Goal: Task Accomplishment & Management: Manage account settings

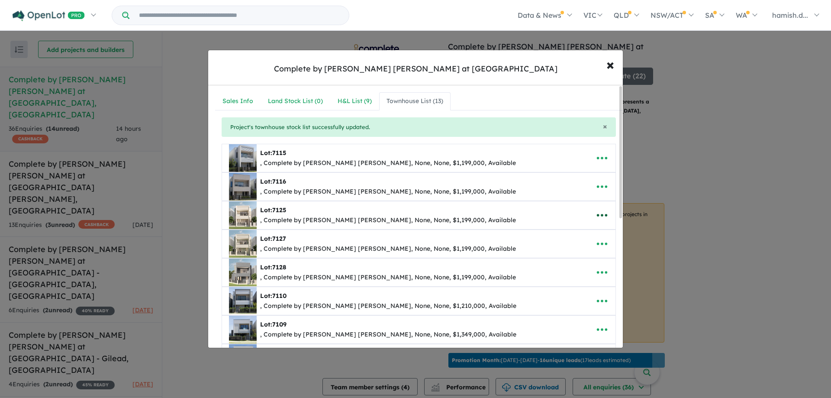
click at [596, 211] on icon "button" at bounding box center [602, 215] width 13 height 13
click at [581, 238] on link "Edit" at bounding box center [583, 236] width 64 height 20
select select "**"
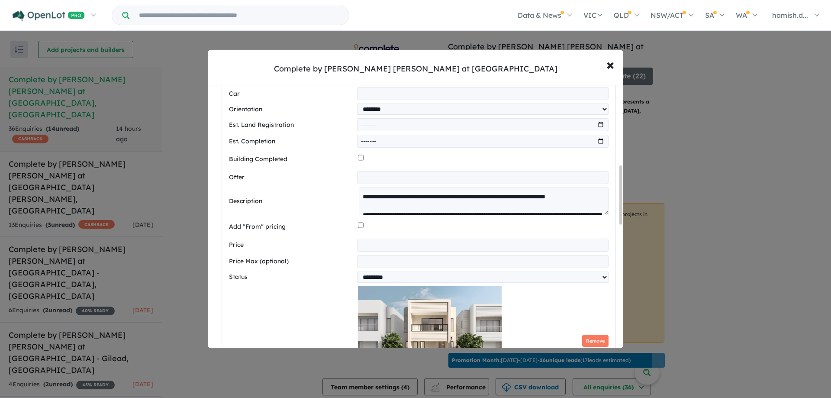
scroll to position [433, 0]
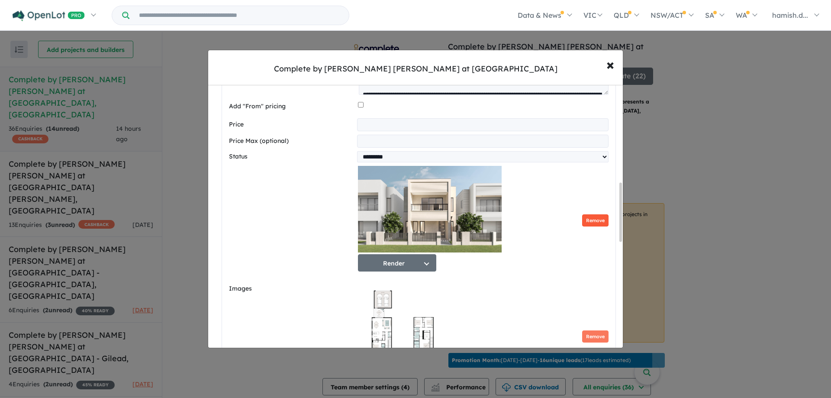
click at [588, 227] on button "Remove" at bounding box center [595, 220] width 26 height 13
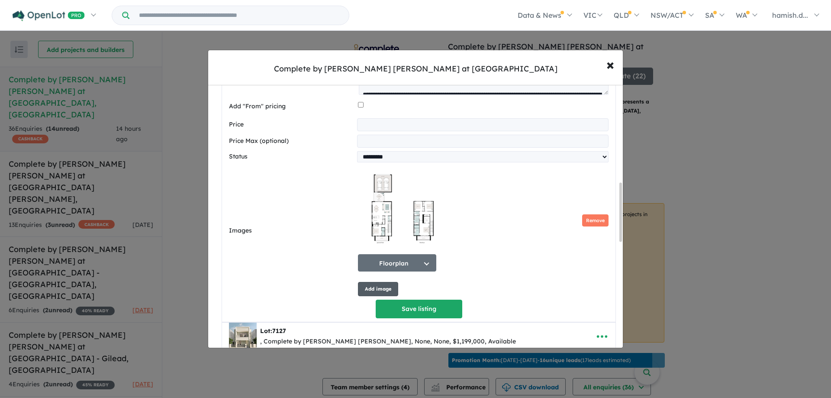
click at [367, 294] on button "Add image" at bounding box center [378, 289] width 40 height 14
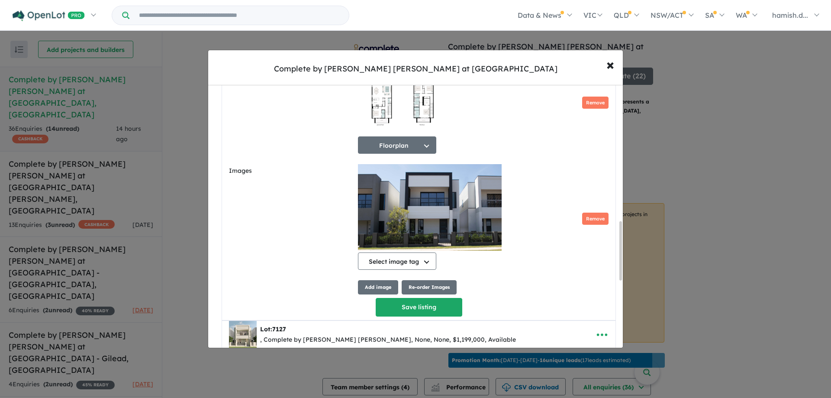
scroll to position [670, 0]
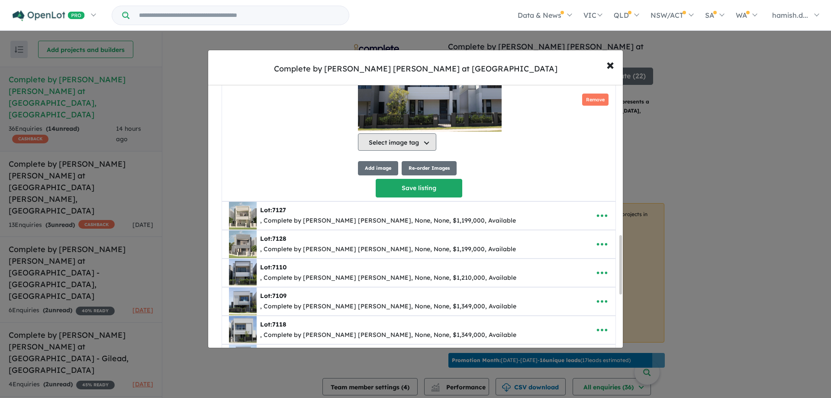
drag, startPoint x: 424, startPoint y: 162, endPoint x: 416, endPoint y: 145, distance: 19.0
click at [423, 154] on div "Floorplan Select image tag Floorplan Aerial Location Map Masterplan Lifestyle A…" at bounding box center [483, 52] width 251 height 246
click at [416, 145] on button "Select image tag" at bounding box center [397, 141] width 78 height 17
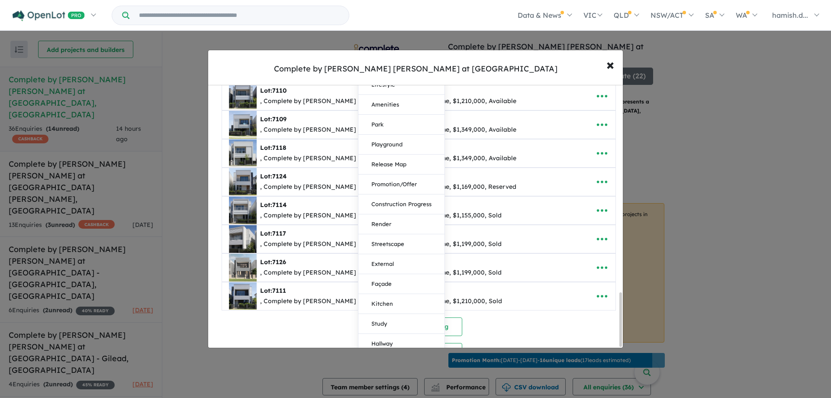
scroll to position [1014, 0]
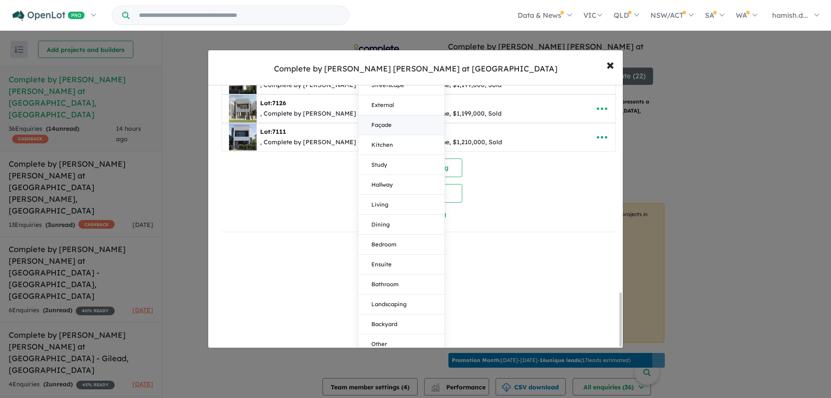
click at [416, 115] on button "Façade" at bounding box center [401, 125] width 86 height 20
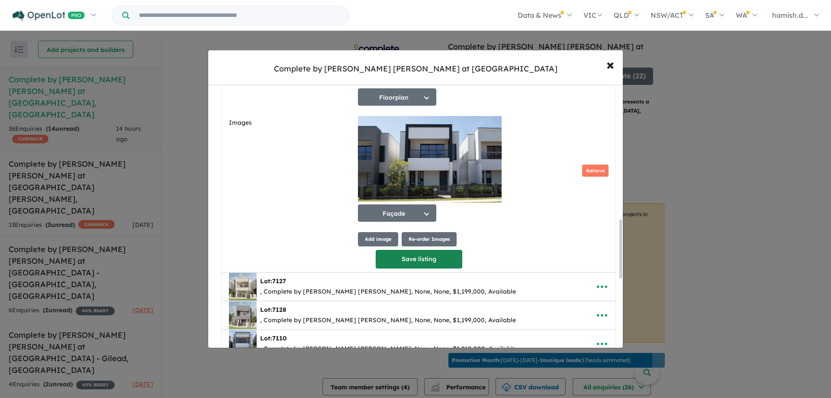
click at [406, 260] on button "Save listing" at bounding box center [419, 259] width 87 height 19
select select "**"
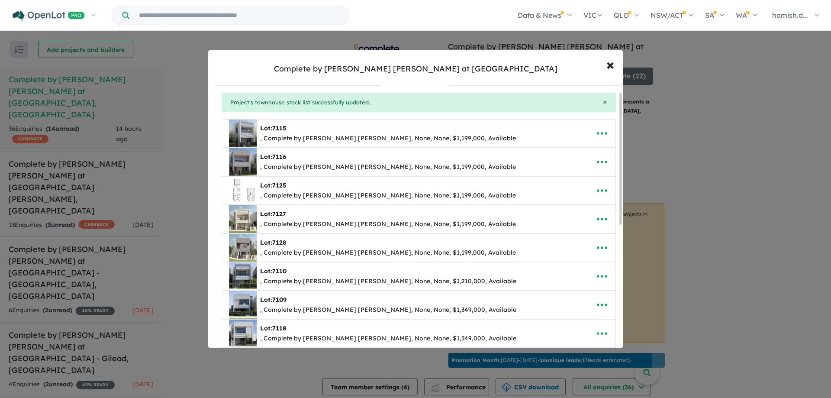
scroll to position [0, 0]
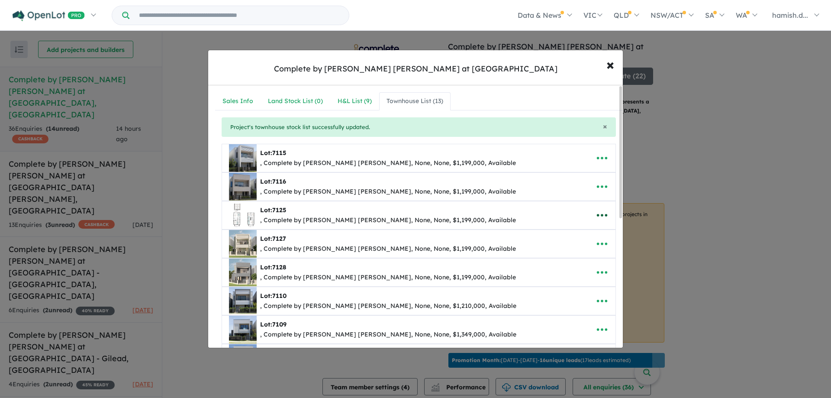
click at [601, 216] on icon "button" at bounding box center [602, 215] width 13 height 13
click at [583, 233] on link "Edit" at bounding box center [583, 236] width 64 height 20
select select "**"
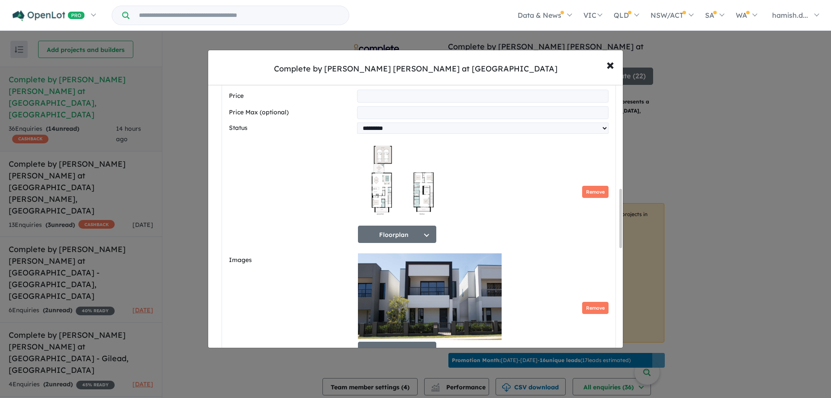
scroll to position [563, 0]
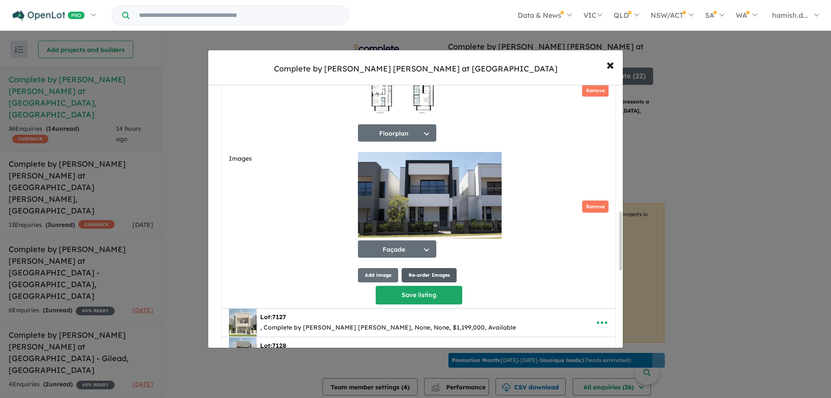
click at [427, 281] on button "Re-order Images" at bounding box center [429, 275] width 55 height 14
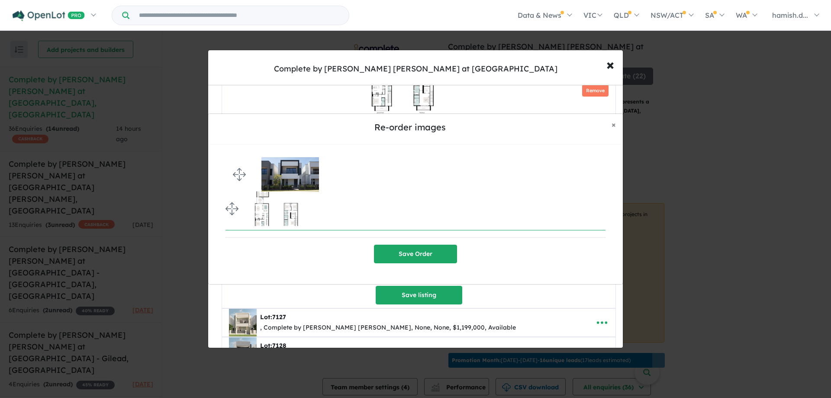
drag, startPoint x: 236, startPoint y: 209, endPoint x: 233, endPoint y: 170, distance: 39.1
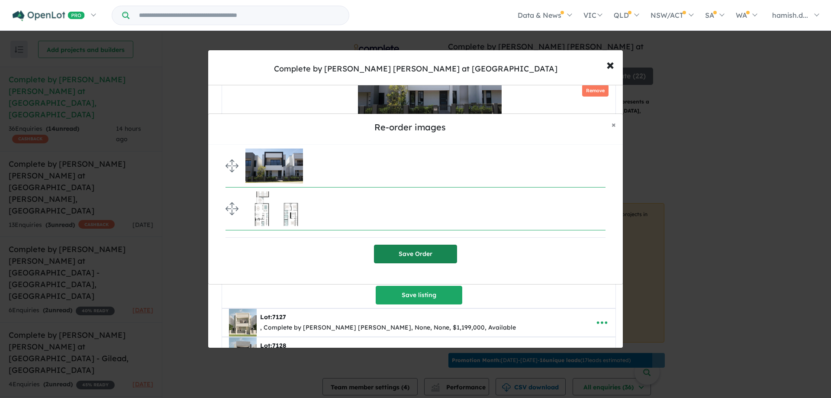
click at [397, 251] on button "Save Order" at bounding box center [415, 254] width 83 height 19
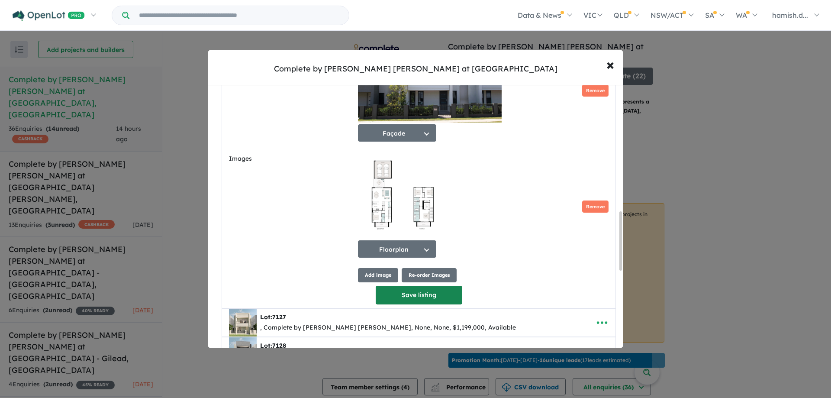
click at [442, 302] on button "Save listing" at bounding box center [419, 295] width 87 height 19
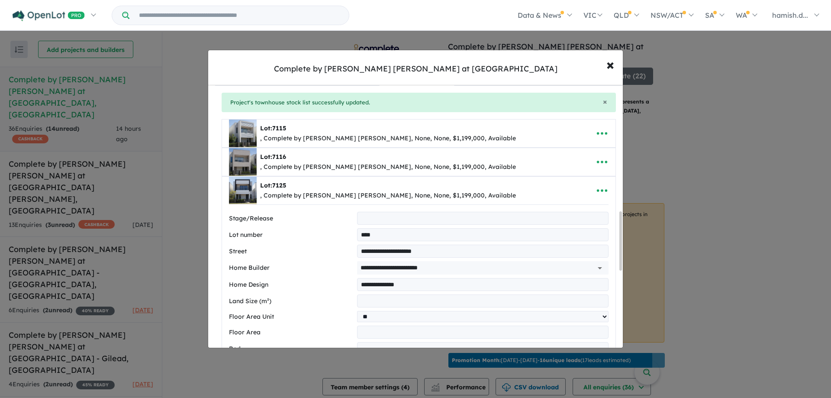
select select "**"
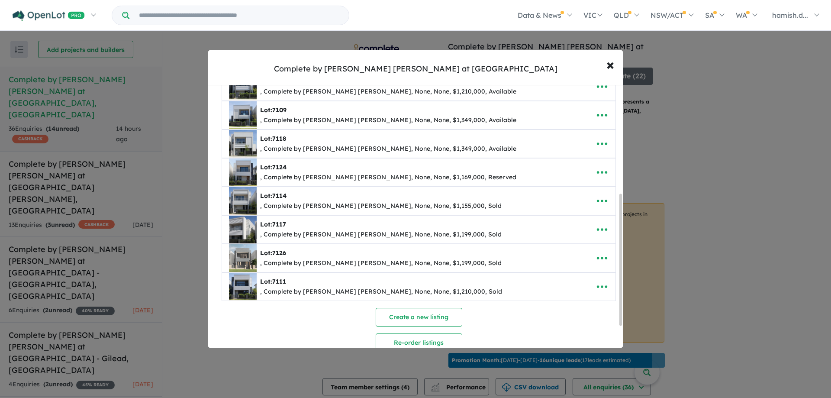
scroll to position [216, 0]
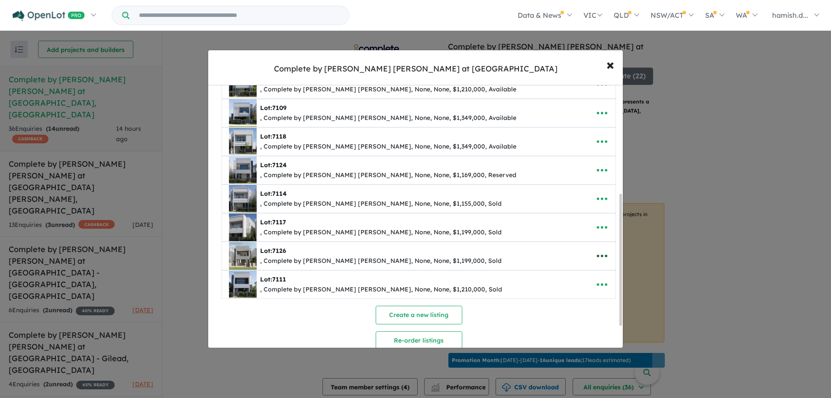
click at [604, 252] on icon "button" at bounding box center [602, 255] width 13 height 13
click at [591, 270] on link "Edit" at bounding box center [583, 277] width 64 height 20
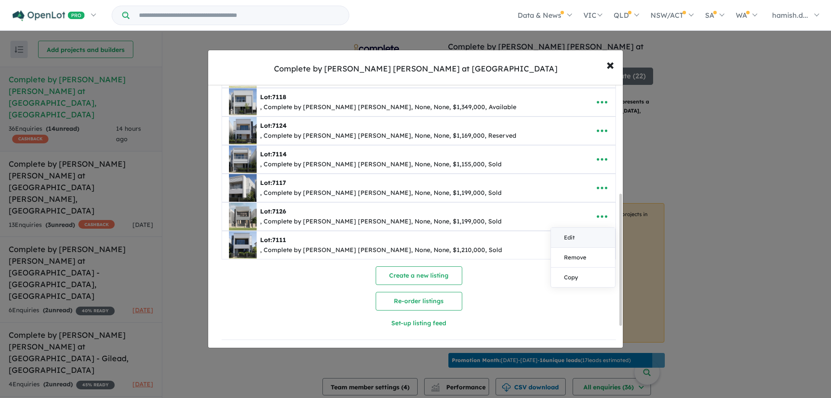
select select "**"
select select "****"
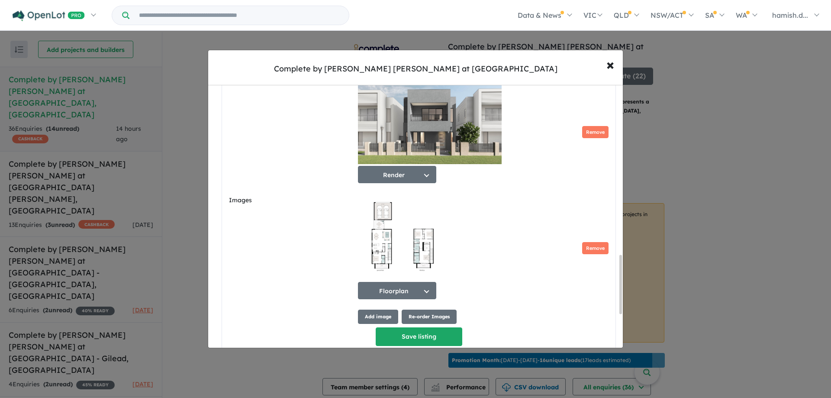
scroll to position [758, 0]
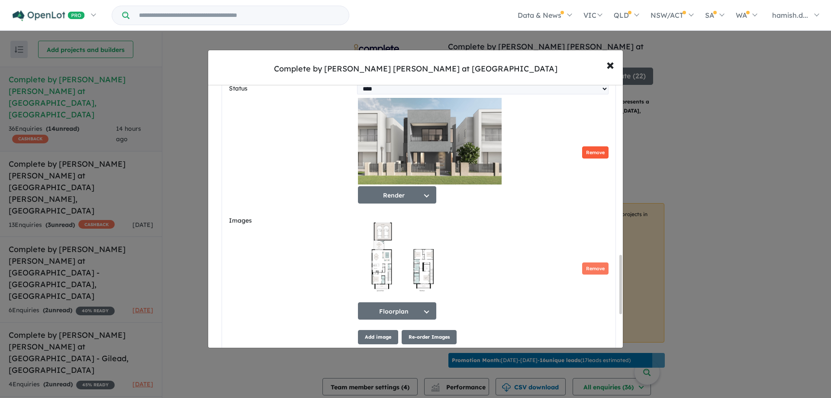
click at [586, 159] on button "Remove" at bounding box center [595, 152] width 26 height 13
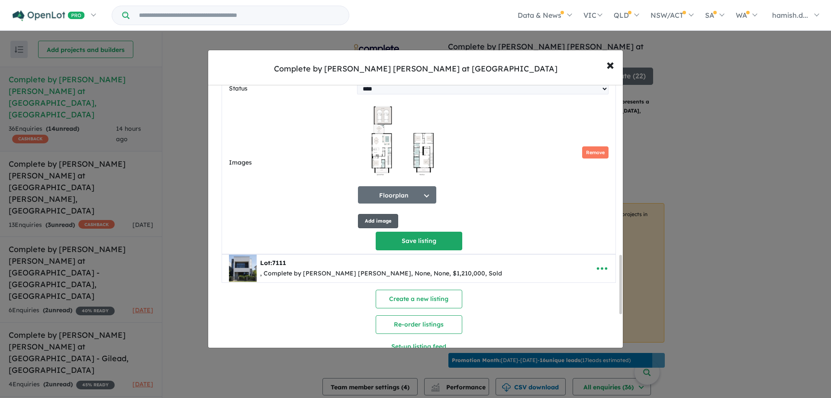
click at [388, 226] on button "Add image" at bounding box center [378, 221] width 40 height 14
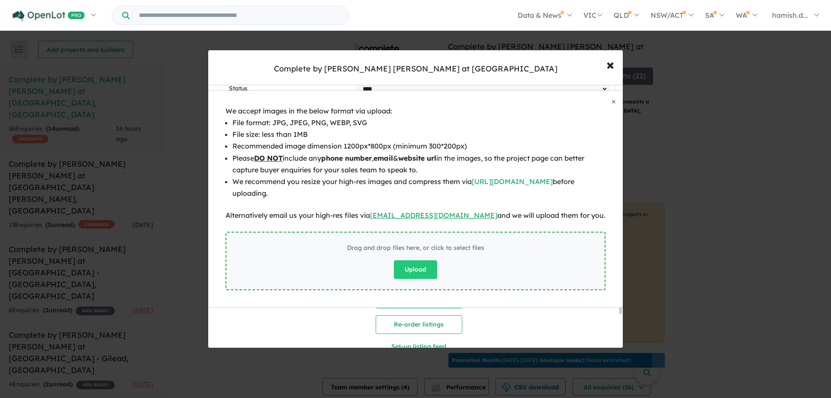
scroll to position [3, 0]
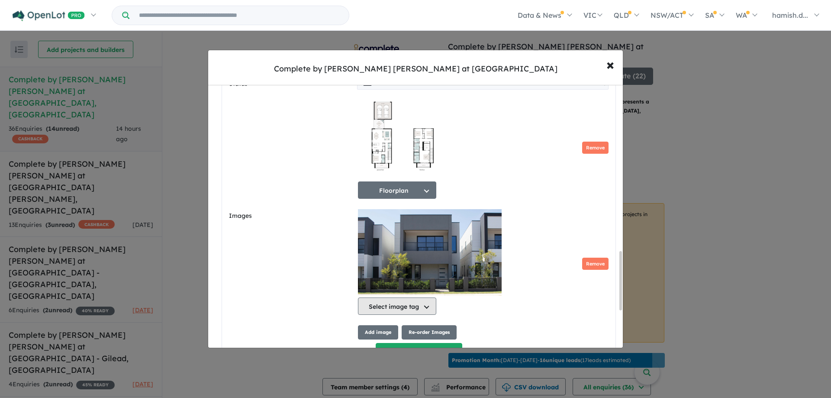
click at [408, 306] on button "Select image tag" at bounding box center [397, 305] width 78 height 17
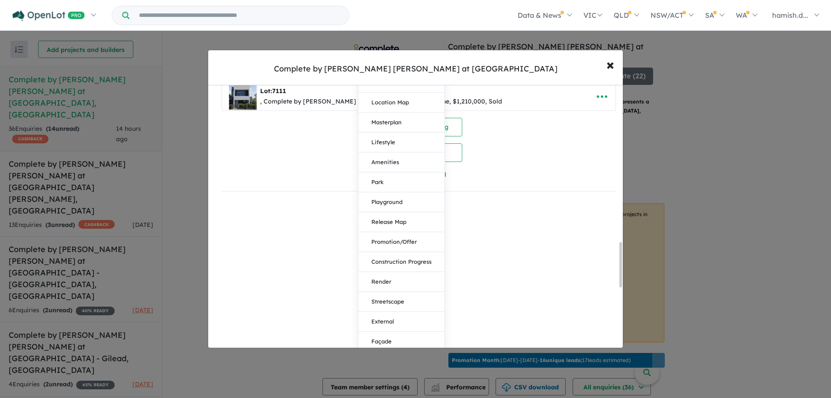
scroll to position [1063, 0]
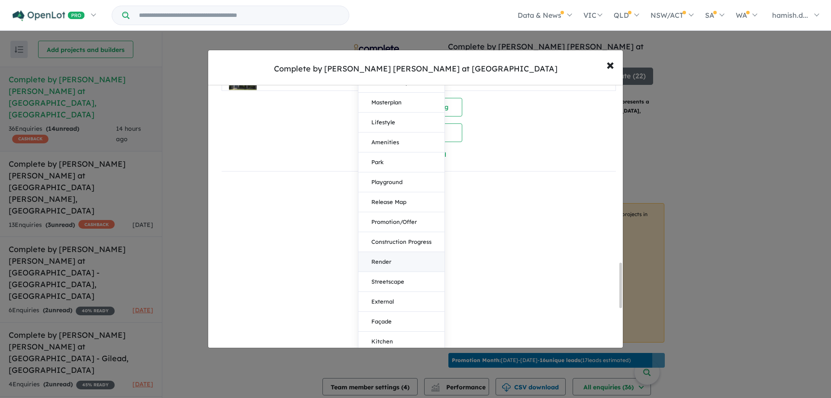
click at [377, 264] on button "Render" at bounding box center [401, 262] width 86 height 20
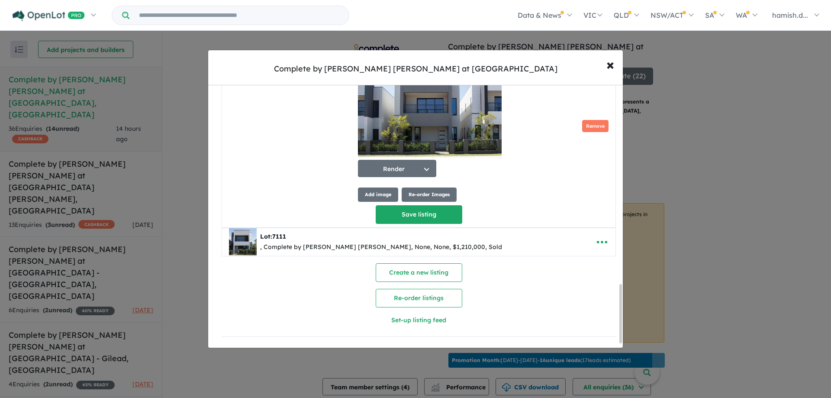
scroll to position [6, 0]
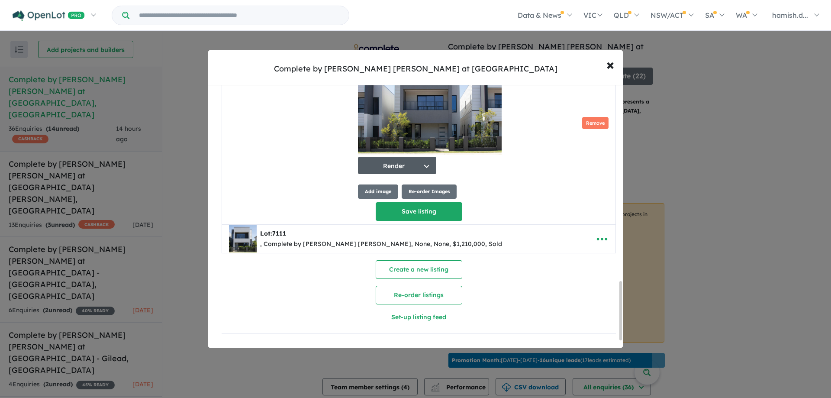
click at [423, 168] on button "Render" at bounding box center [397, 165] width 78 height 17
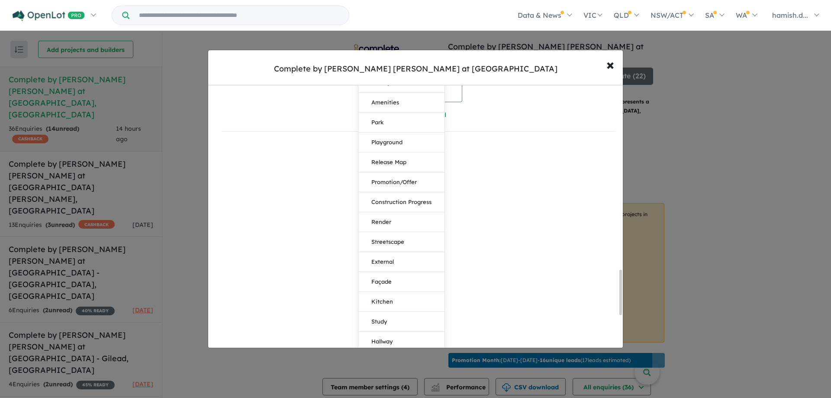
scroll to position [1122, 0]
click at [402, 269] on button "Façade" at bounding box center [401, 259] width 86 height 20
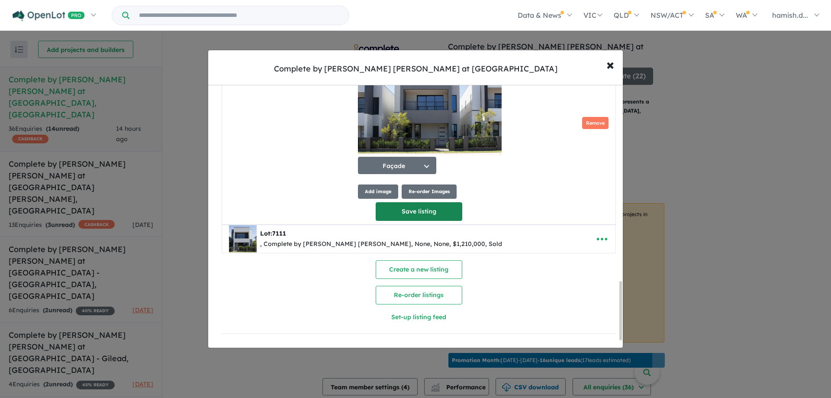
click at [416, 211] on button "Save listing" at bounding box center [419, 211] width 87 height 19
select select "**"
select select "****"
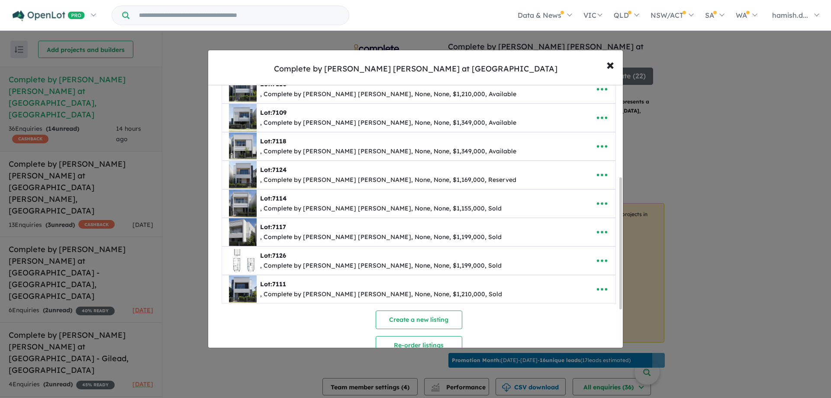
scroll to position [258, 0]
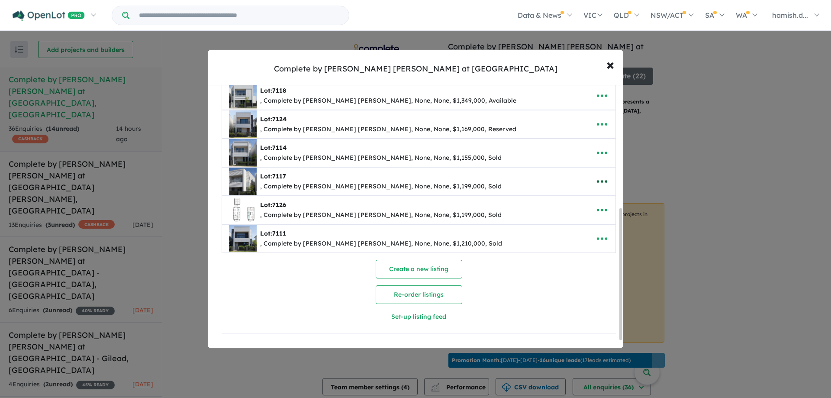
click at [600, 175] on icon "button" at bounding box center [602, 181] width 13 height 13
click at [427, 204] on div "Lot: 7126" at bounding box center [381, 205] width 242 height 10
click at [596, 210] on icon "button" at bounding box center [602, 209] width 13 height 13
click at [585, 228] on link "Edit" at bounding box center [583, 231] width 64 height 20
select select "**"
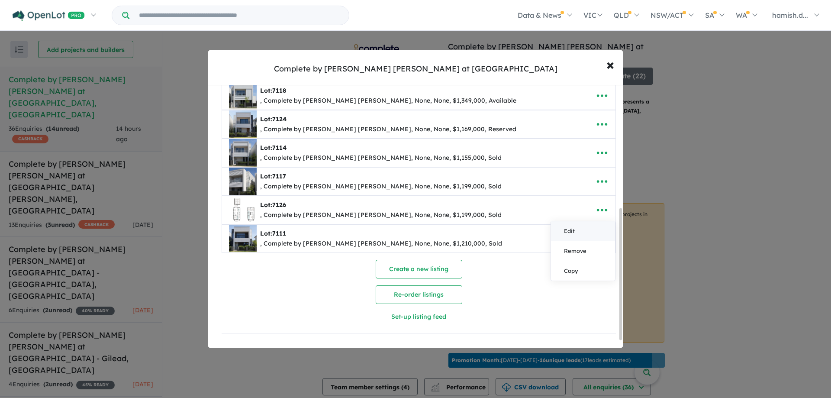
select select "****"
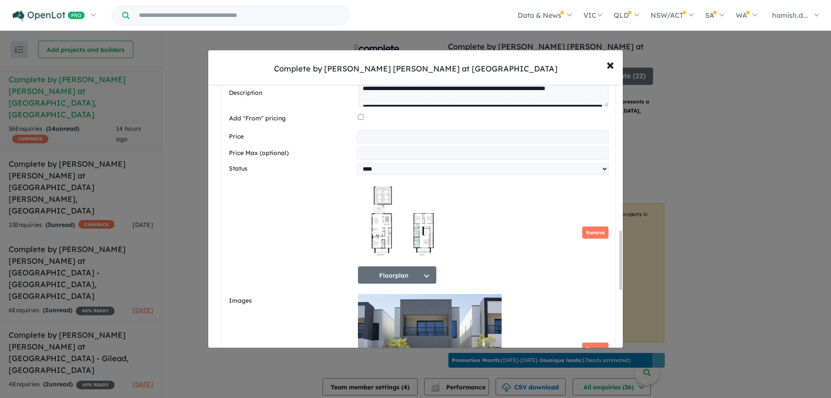
scroll to position [801, 0]
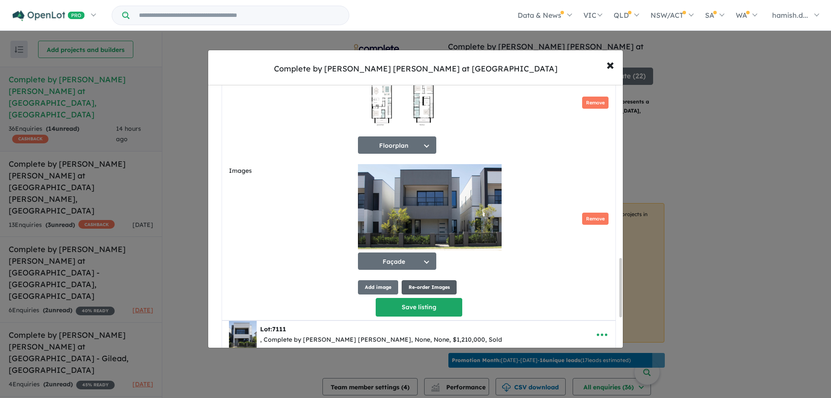
click at [431, 293] on button "Re-order Images" at bounding box center [429, 287] width 55 height 14
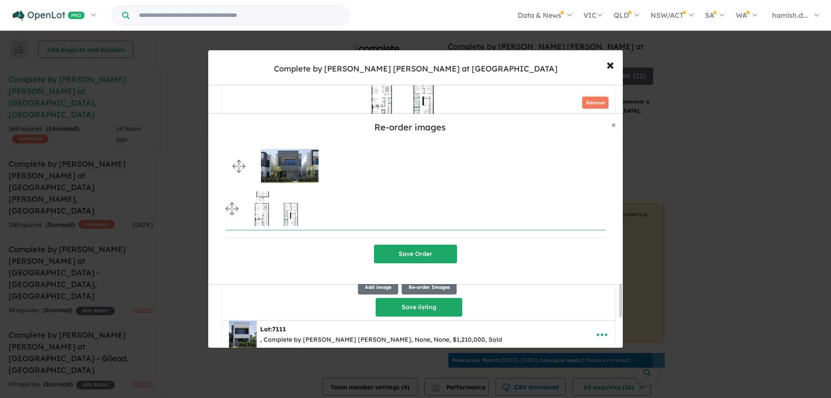
drag, startPoint x: 228, startPoint y: 210, endPoint x: 226, endPoint y: 167, distance: 42.9
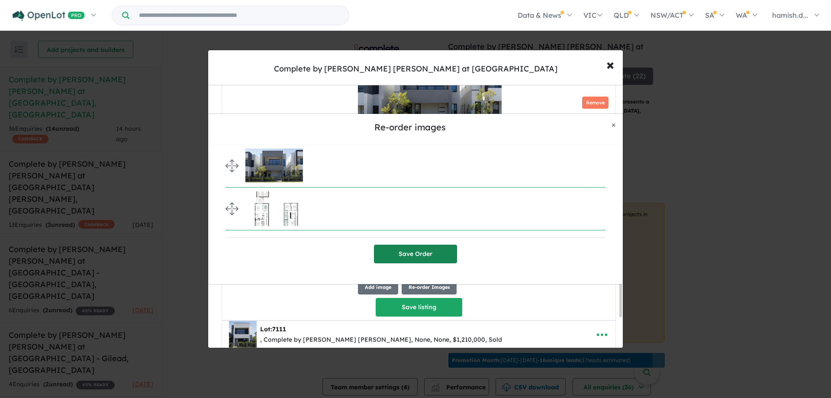
click at [414, 262] on button "Save Order" at bounding box center [415, 254] width 83 height 19
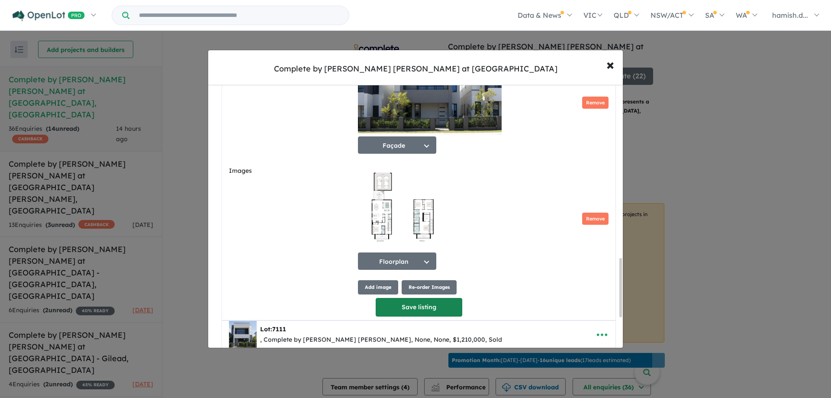
click at [428, 316] on button "Save listing" at bounding box center [419, 307] width 87 height 19
select select "**"
select select "****"
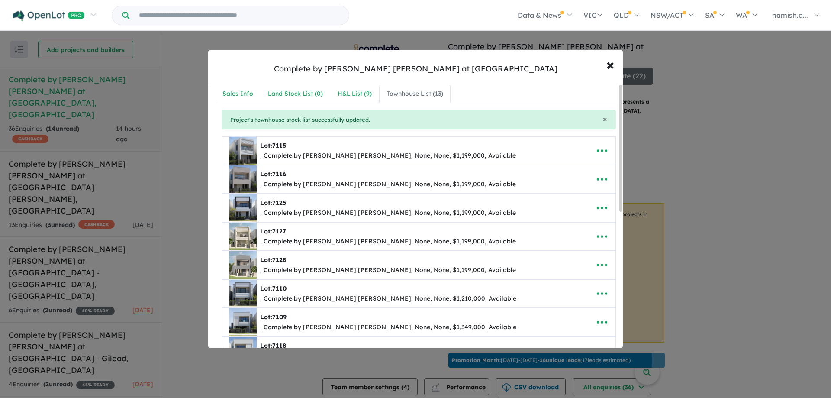
scroll to position [0, 0]
click at [612, 236] on button "button" at bounding box center [602, 237] width 27 height 20
click at [597, 241] on icon "button" at bounding box center [602, 237] width 13 height 13
click at [597, 239] on icon "button" at bounding box center [602, 237] width 13 height 13
click at [592, 260] on link "Edit" at bounding box center [583, 259] width 64 height 20
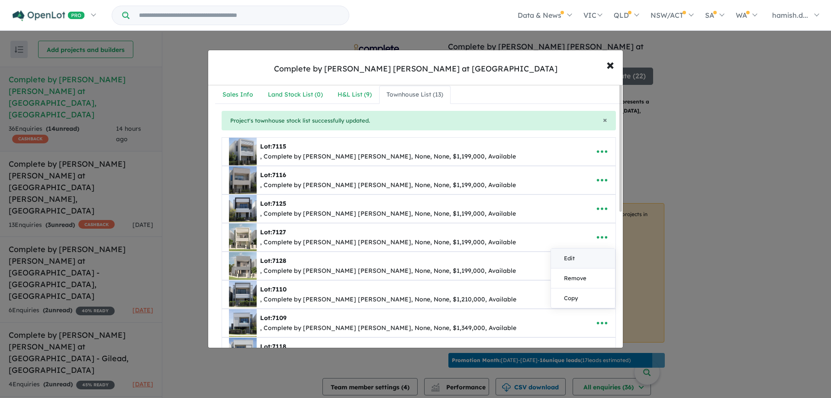
select select "**"
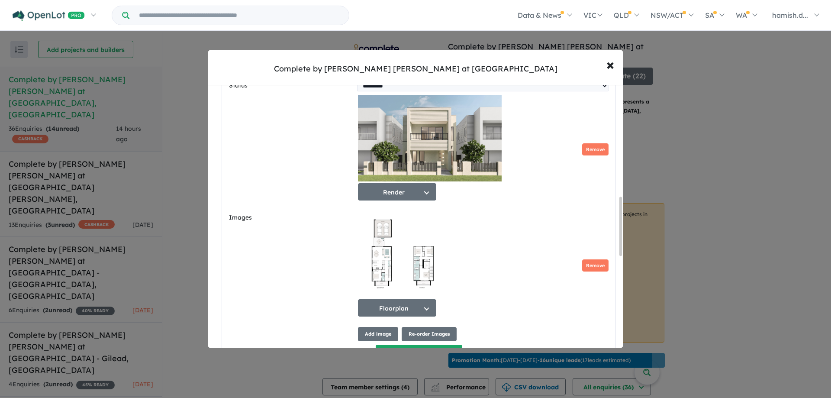
scroll to position [476, 0]
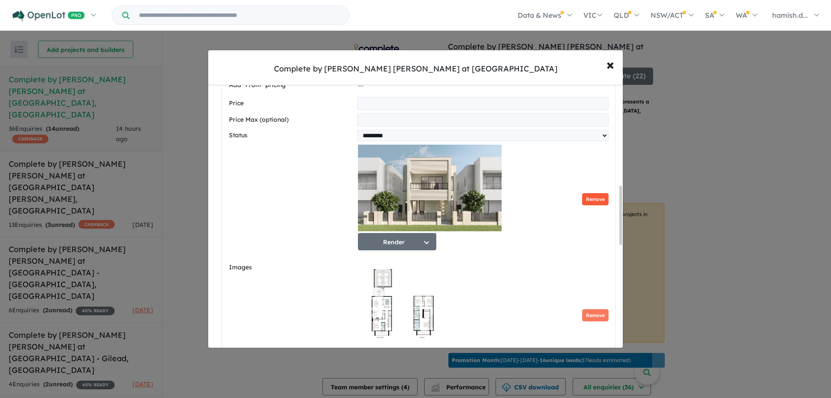
click at [588, 206] on button "Remove" at bounding box center [595, 199] width 26 height 13
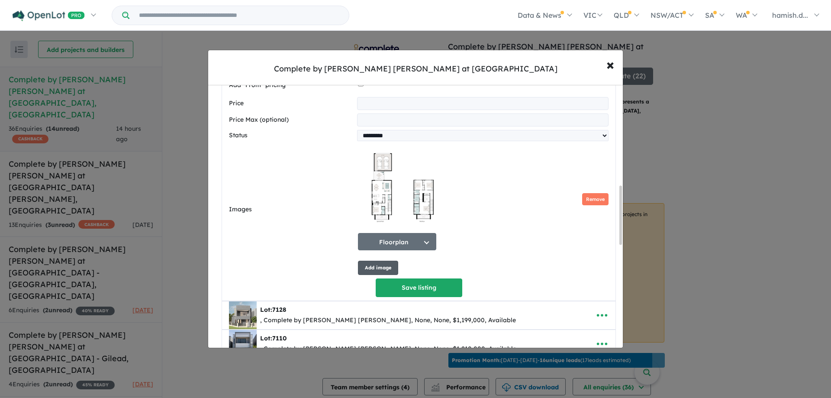
click at [375, 271] on button "Add image" at bounding box center [378, 268] width 40 height 14
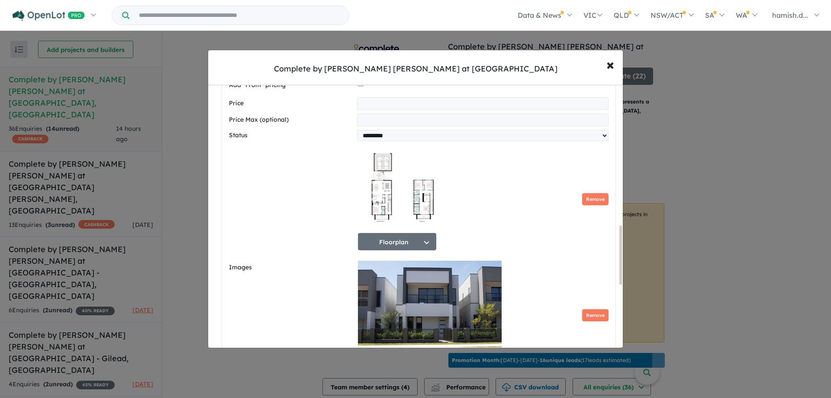
scroll to position [5, 0]
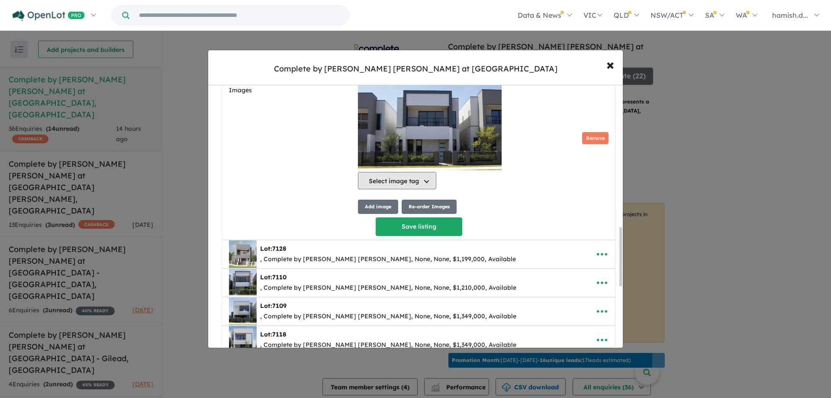
click at [396, 189] on button "Select image tag" at bounding box center [397, 180] width 78 height 17
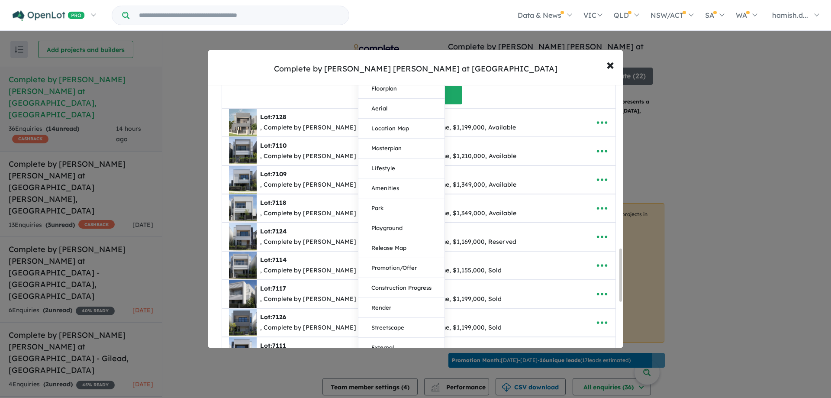
scroll to position [915, 0]
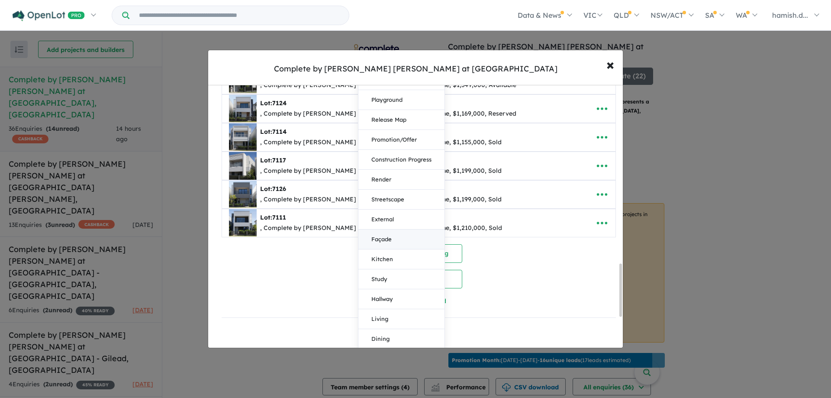
click at [397, 249] on button "Façade" at bounding box center [401, 239] width 86 height 20
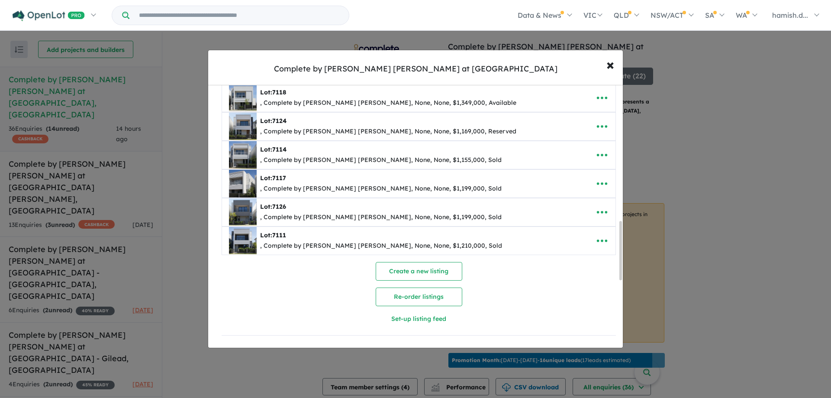
scroll to position [6, 0]
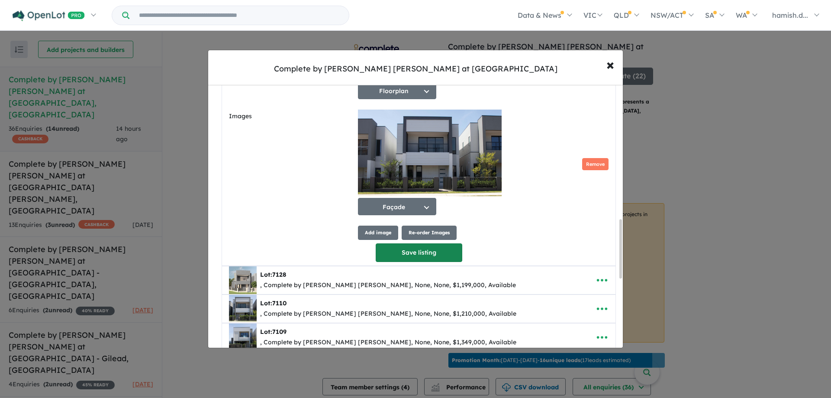
click at [407, 256] on button "Save listing" at bounding box center [419, 252] width 87 height 19
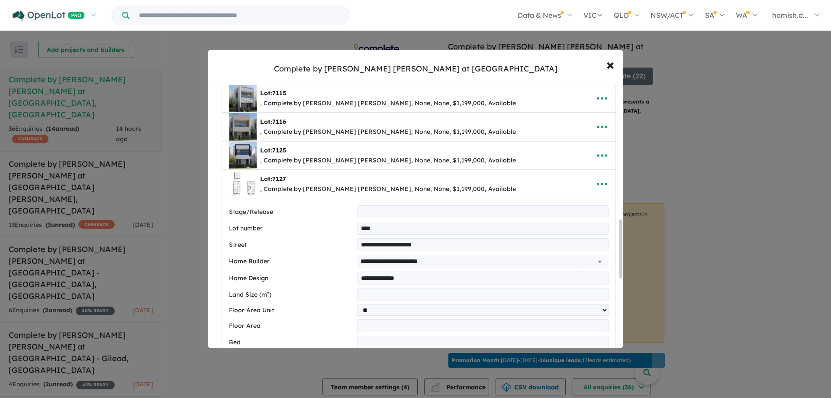
select select "**"
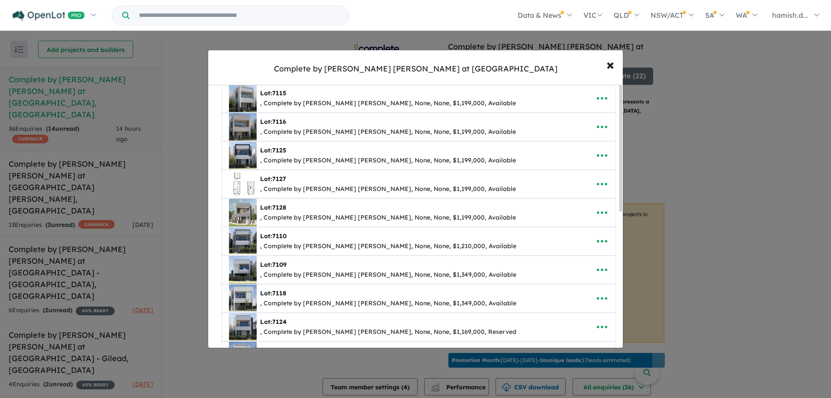
scroll to position [0, 0]
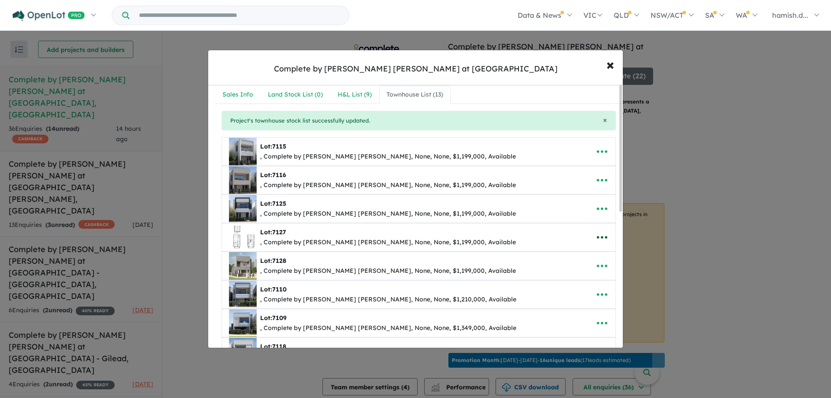
click at [596, 236] on icon "button" at bounding box center [602, 237] width 13 height 13
click at [556, 258] on link "Edit" at bounding box center [583, 259] width 64 height 20
select select "**"
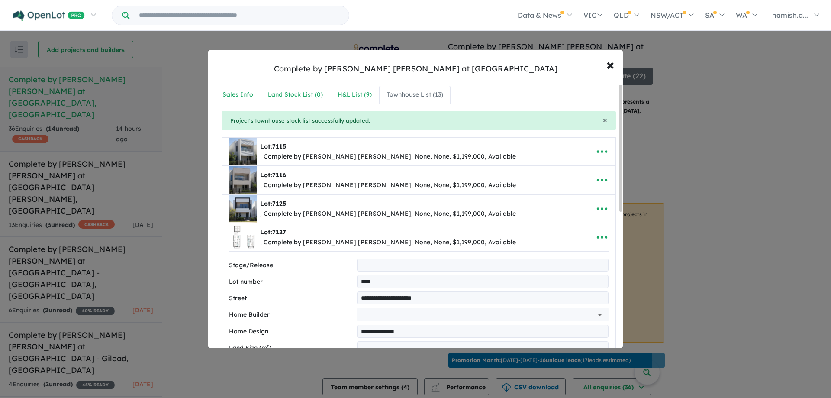
type input "**********"
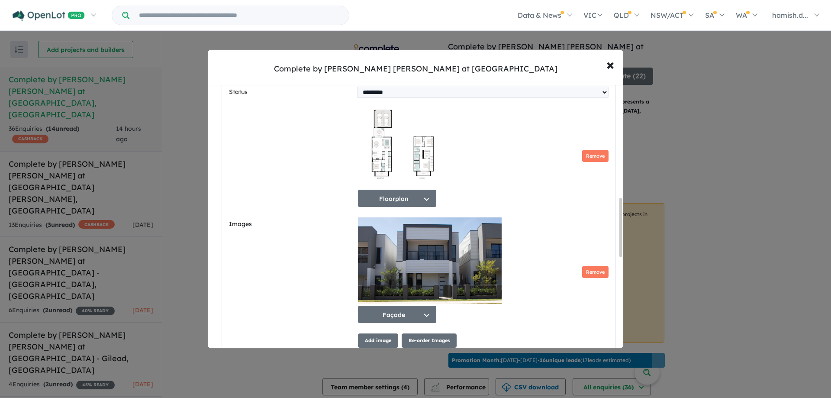
scroll to position [563, 0]
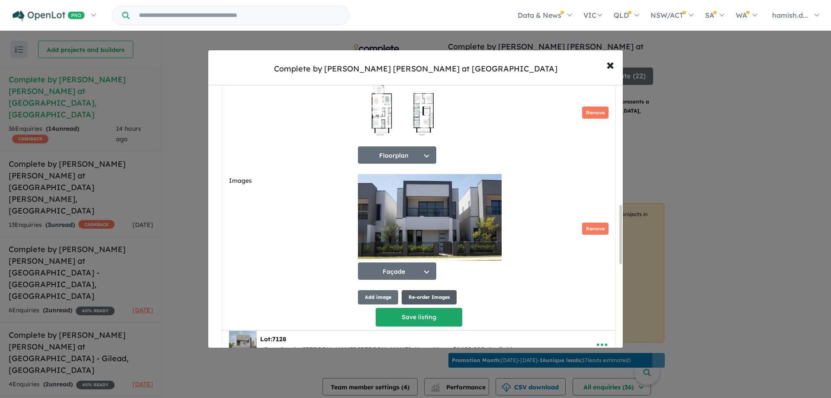
click at [417, 303] on button "Re-order Images" at bounding box center [429, 297] width 55 height 14
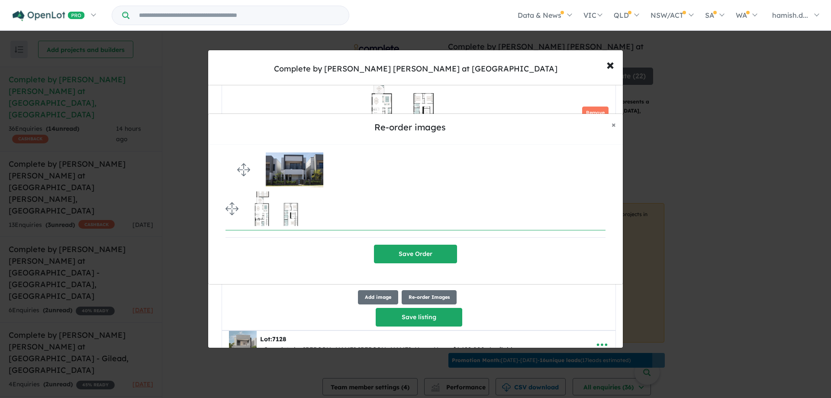
drag, startPoint x: 228, startPoint y: 207, endPoint x: 231, endPoint y: 168, distance: 39.1
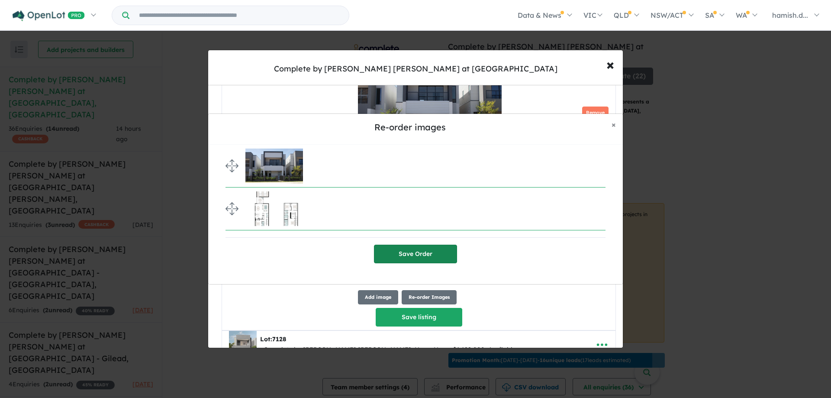
click at [449, 254] on button "Save Order" at bounding box center [415, 254] width 83 height 19
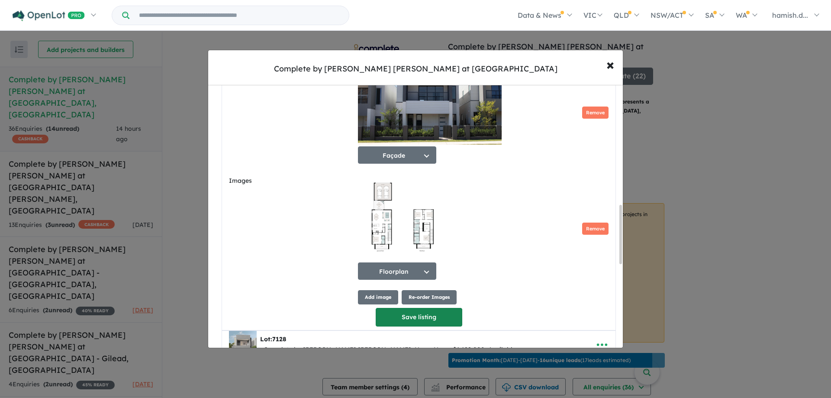
click at [415, 324] on button "Save listing" at bounding box center [419, 317] width 87 height 19
select select "**"
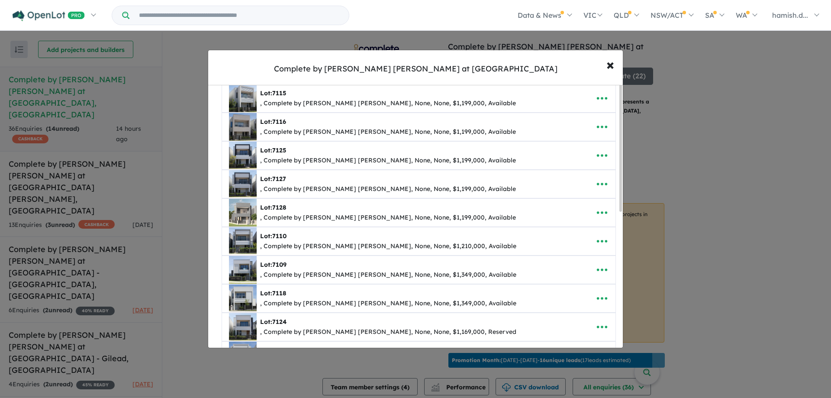
scroll to position [0, 0]
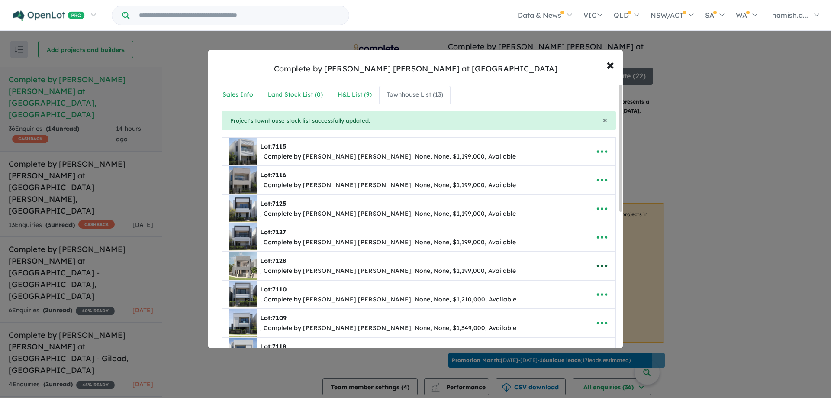
click at [601, 265] on icon "button" at bounding box center [602, 265] width 13 height 13
click at [586, 287] on link "Edit" at bounding box center [583, 287] width 64 height 20
select select "**"
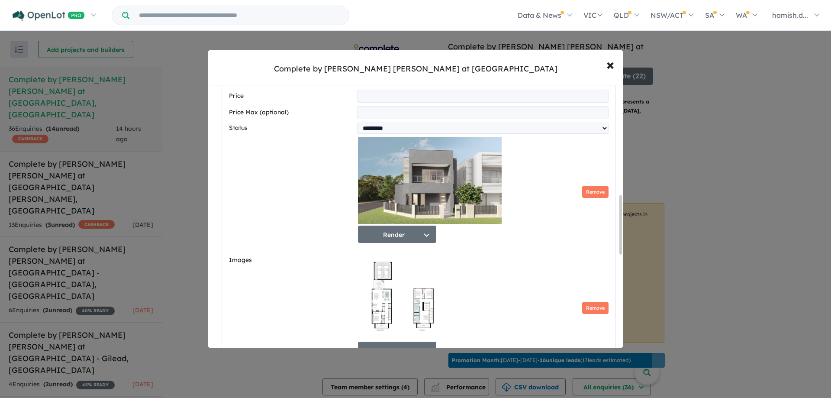
scroll to position [520, 0]
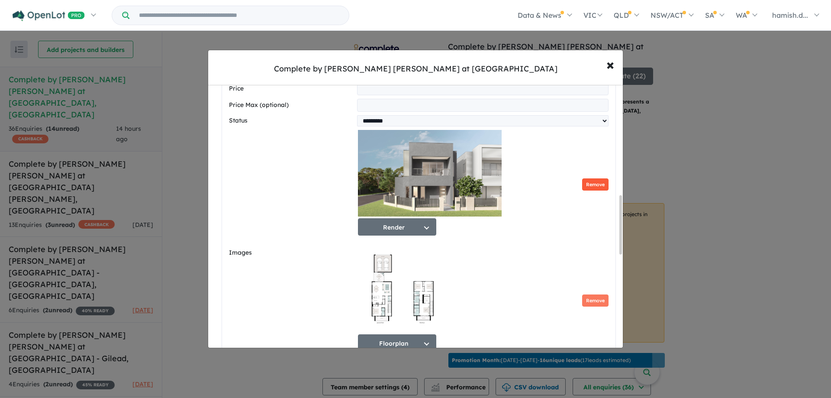
click at [601, 186] on button "Remove" at bounding box center [595, 184] width 26 height 13
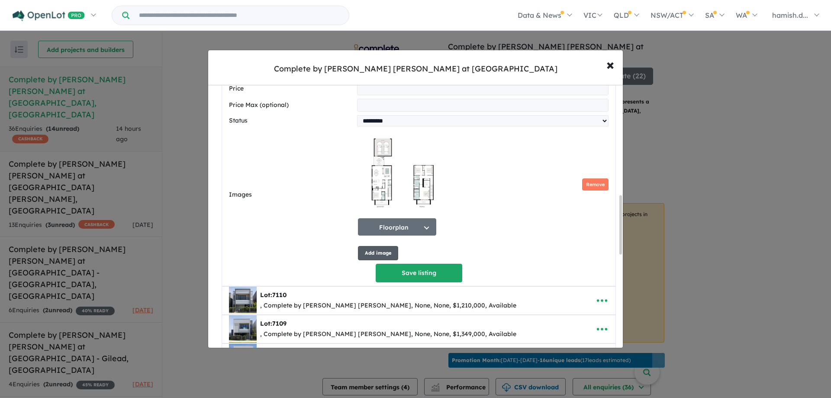
click at [370, 260] on button "Add image" at bounding box center [378, 253] width 40 height 14
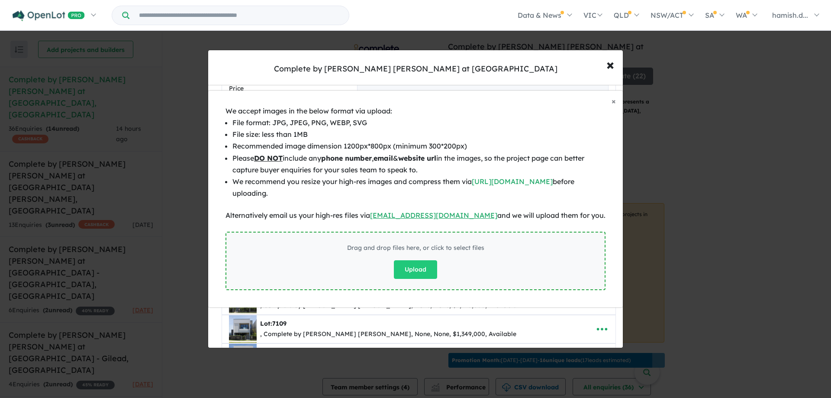
scroll to position [5, 0]
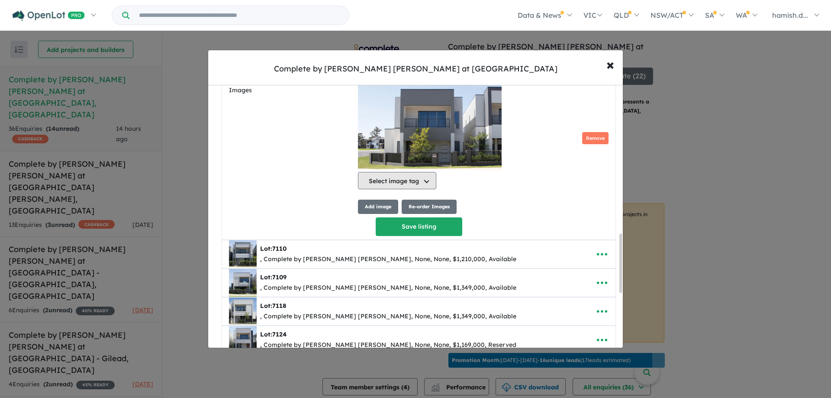
click at [423, 189] on button "Select image tag" at bounding box center [397, 180] width 78 height 17
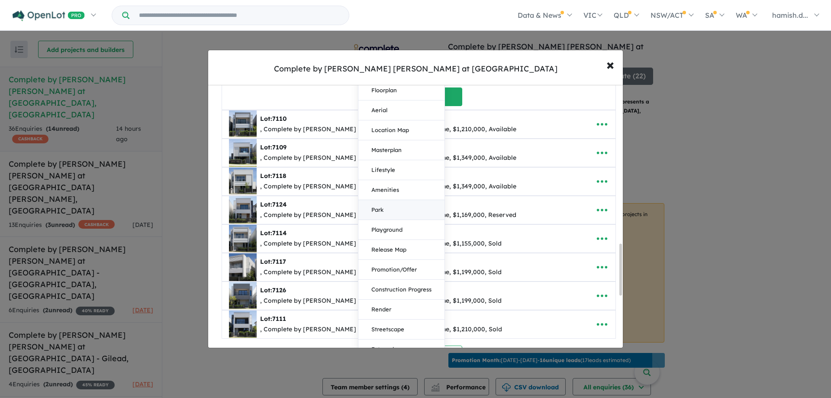
scroll to position [900, 0]
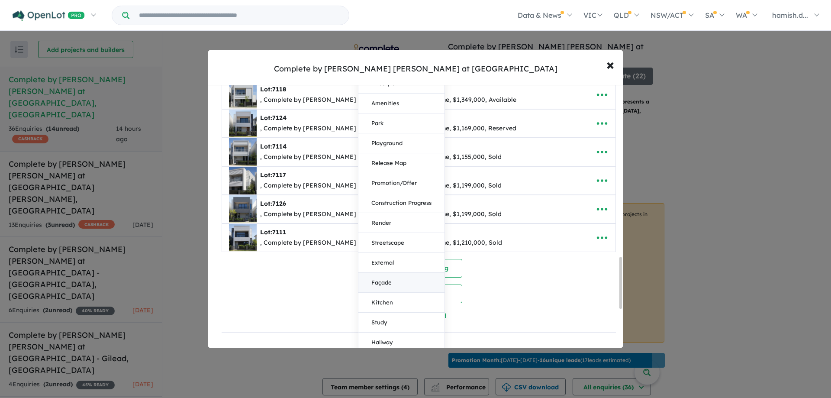
click at [413, 293] on button "Façade" at bounding box center [401, 283] width 86 height 20
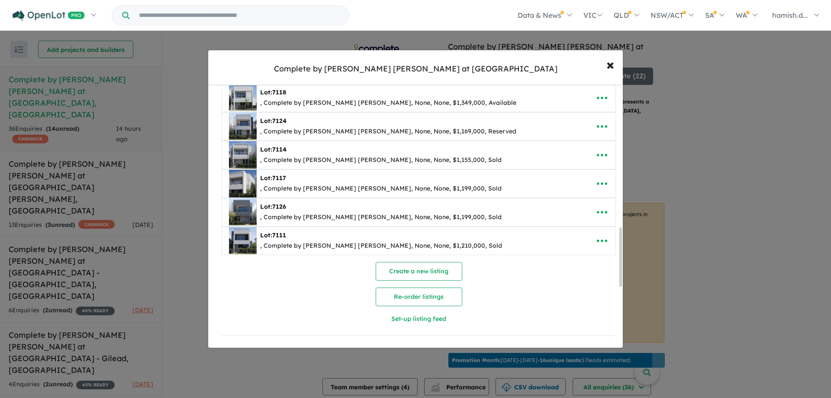
scroll to position [656, 0]
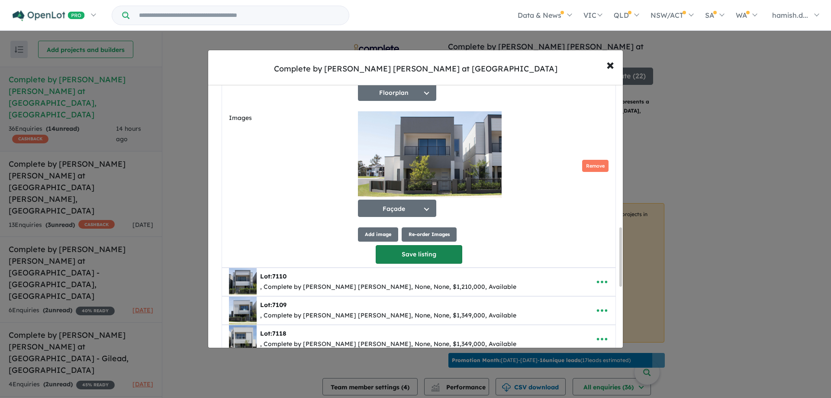
click at [412, 259] on button "Save listing" at bounding box center [419, 254] width 87 height 19
select select "**"
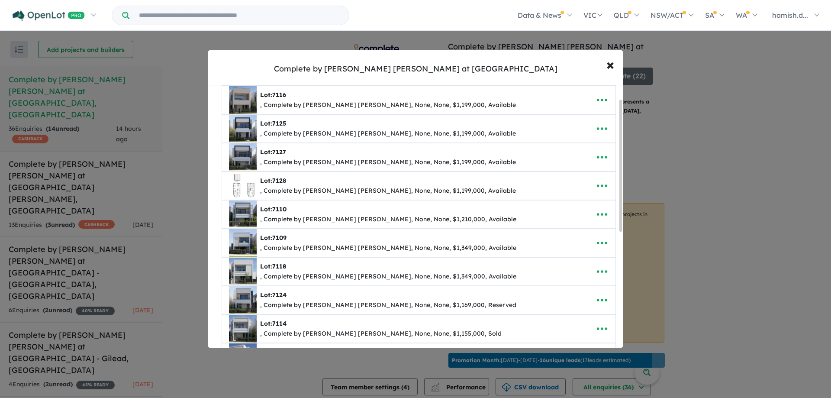
scroll to position [0, 0]
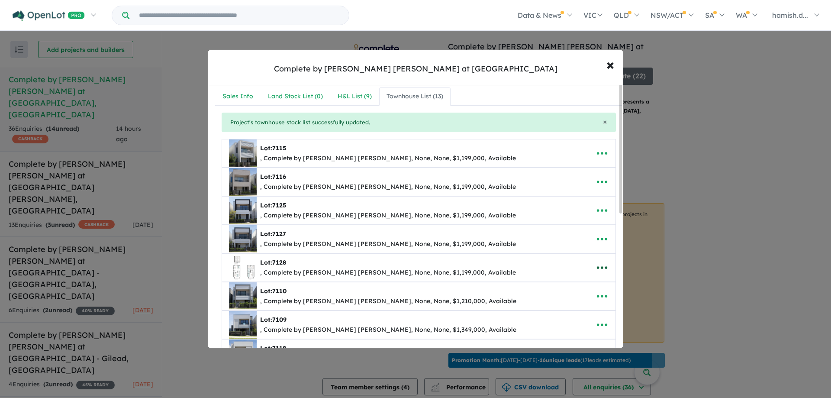
click at [604, 268] on icon "button" at bounding box center [602, 268] width 10 height 3
click at [592, 291] on link "Edit" at bounding box center [583, 289] width 64 height 20
select select "**"
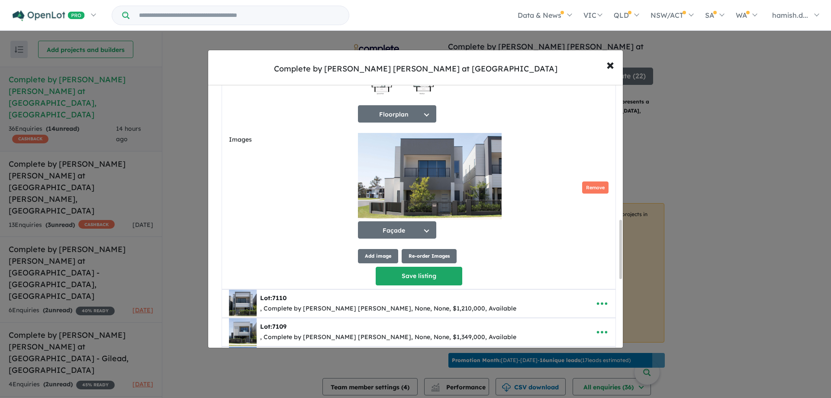
scroll to position [649, 0]
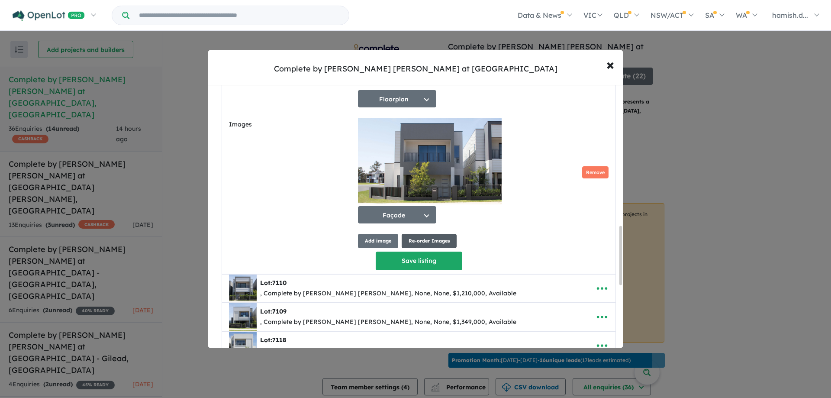
click at [451, 248] on button "Re-order Images" at bounding box center [429, 241] width 55 height 14
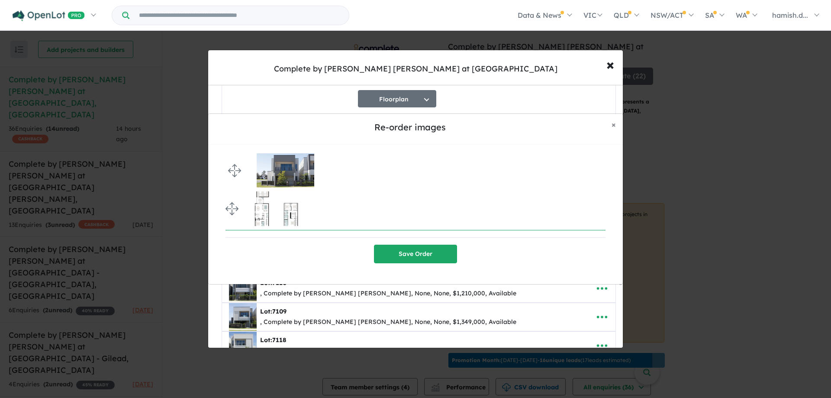
drag, startPoint x: 229, startPoint y: 210, endPoint x: 223, endPoint y: 172, distance: 39.0
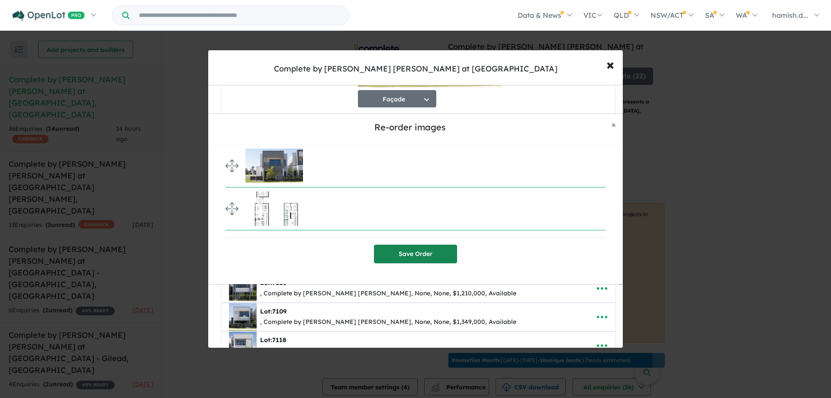
click at [423, 259] on button "Save Order" at bounding box center [415, 254] width 83 height 19
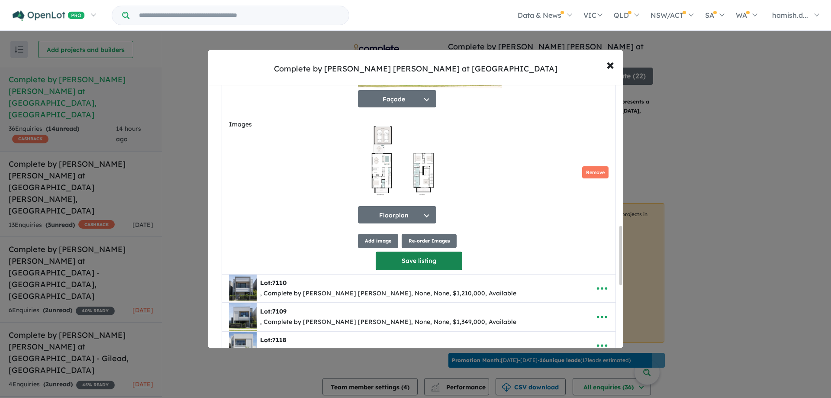
click at [422, 269] on button "Save listing" at bounding box center [419, 261] width 87 height 19
select select "**"
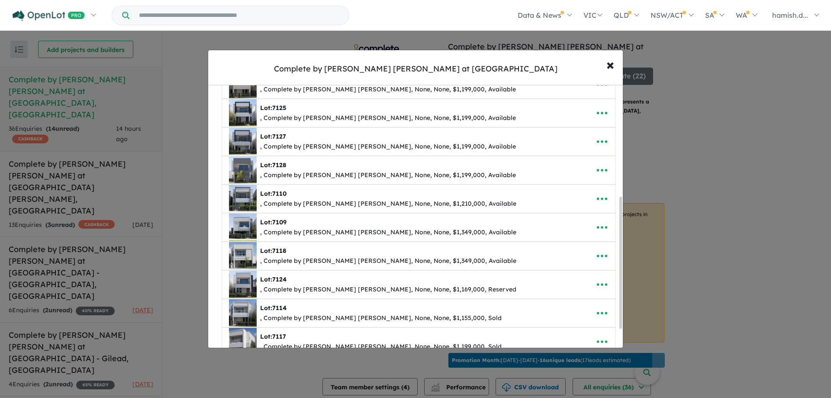
scroll to position [0, 0]
